Goal: Obtain resource: Obtain resource

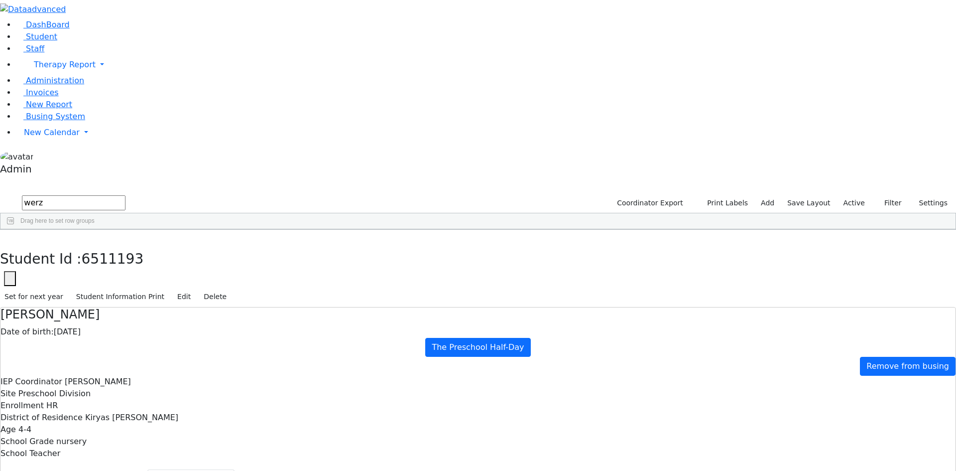
select select "210"
click at [75, 14] on span "button" at bounding box center [78, 8] width 7 height 9
click at [51, 137] on span "New Calendar" at bounding box center [52, 131] width 56 height 9
click at [61, 169] on span "Teacher Report" at bounding box center [54, 163] width 60 height 9
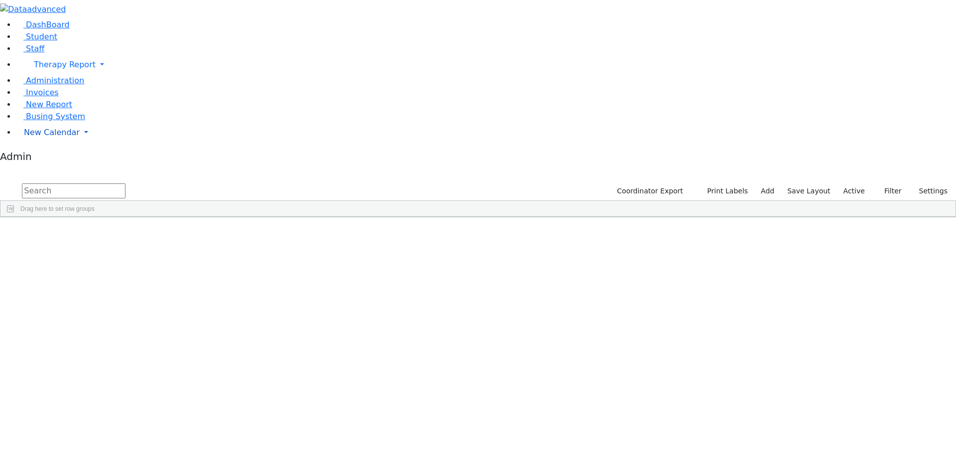
click at [59, 137] on span "New Calendar" at bounding box center [52, 131] width 56 height 9
click at [54, 169] on span "Teacher Report" at bounding box center [54, 163] width 60 height 9
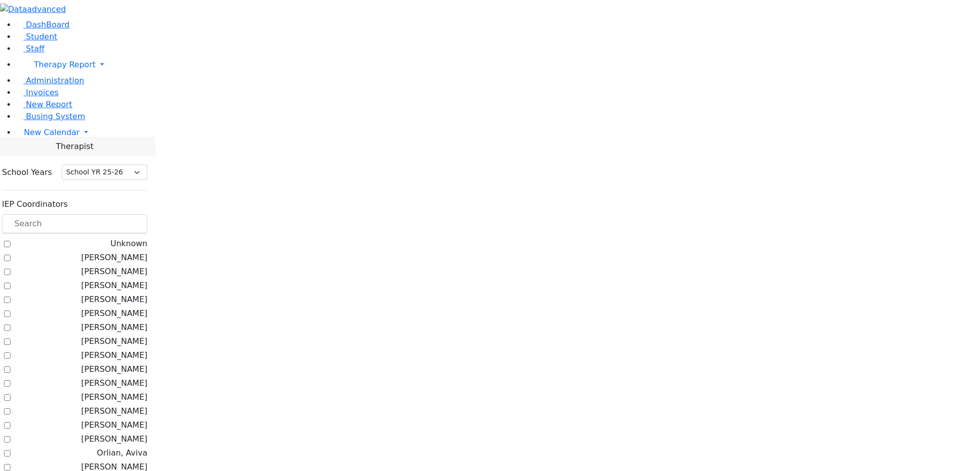
select select "212"
click at [147, 251] on label "[PERSON_NAME]" at bounding box center [114, 257] width 66 height 12
click at [10, 254] on input "Litzman, Shterna" at bounding box center [7, 257] width 6 height 6
checkbox input "true"
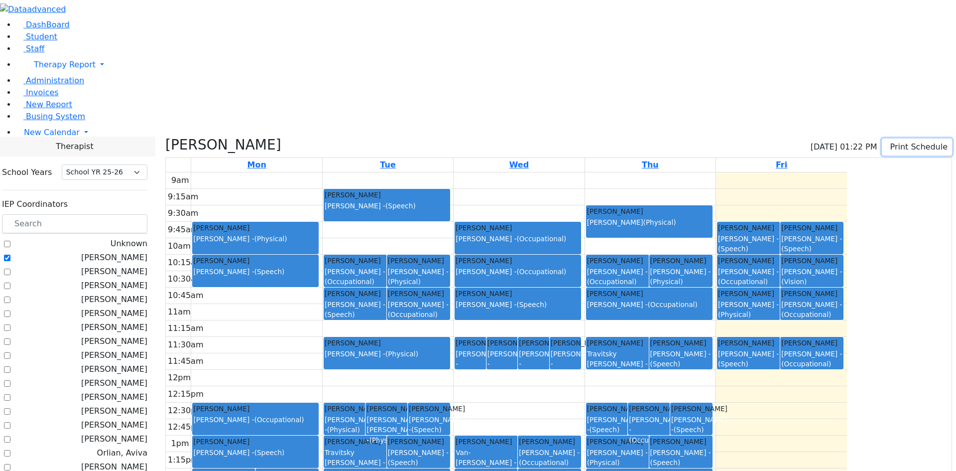
click at [903, 138] on button "Print Schedule" at bounding box center [917, 146] width 70 height 17
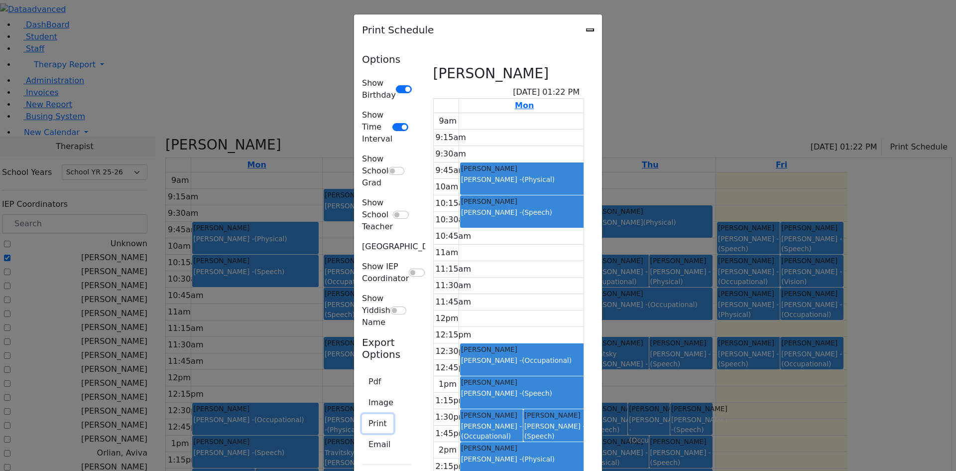
click at [362, 414] on button "Print" at bounding box center [377, 423] width 31 height 19
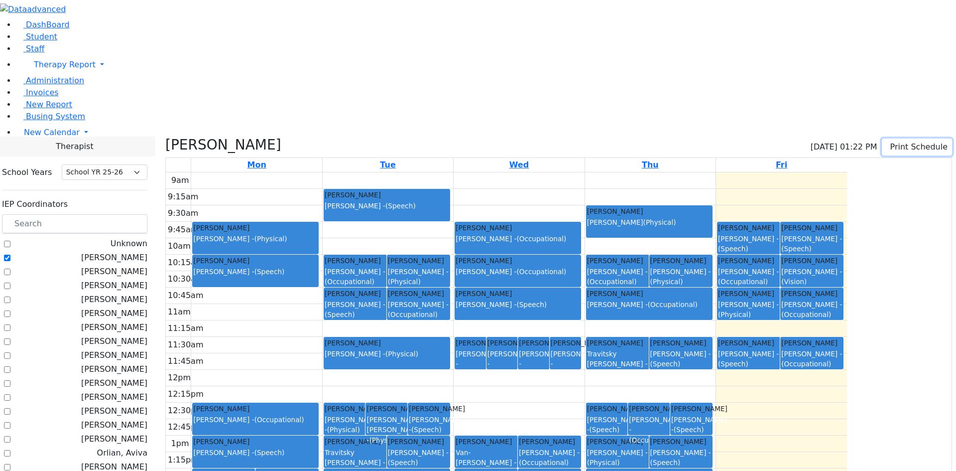
click at [890, 138] on button "Print Schedule" at bounding box center [917, 146] width 70 height 17
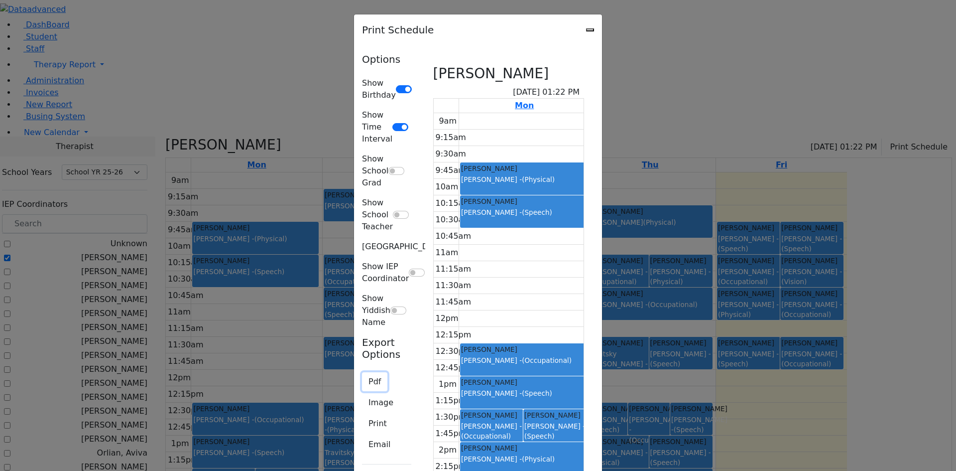
click at [362, 372] on button "Pdf" at bounding box center [374, 381] width 25 height 19
